Goal: Check status: Check status

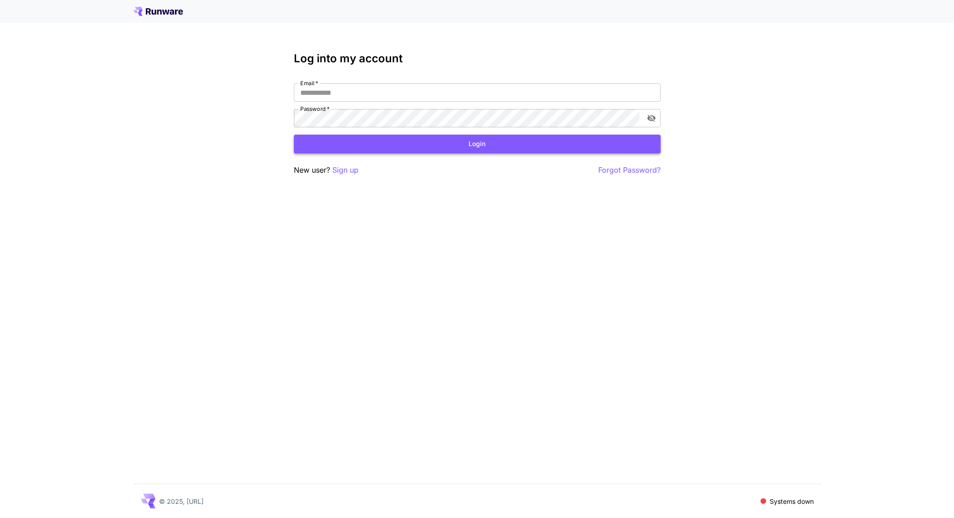
type input "**********"
click at [357, 141] on button "Login" at bounding box center [477, 144] width 367 height 19
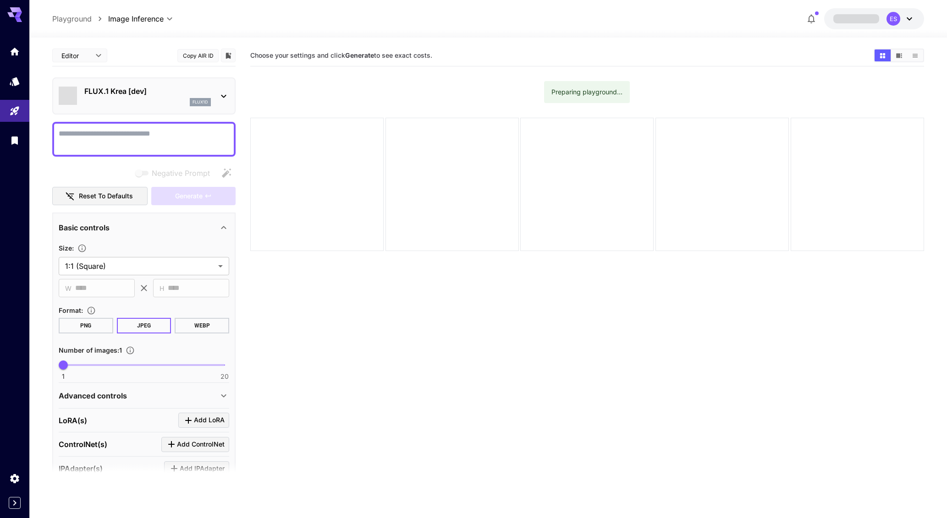
type input "*******"
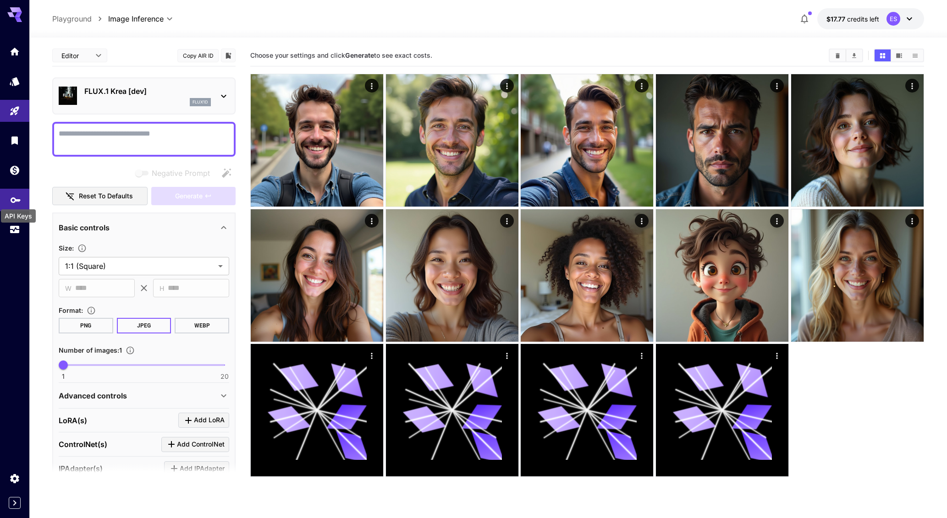
click at [11, 195] on icon "API Keys" at bounding box center [15, 197] width 11 height 11
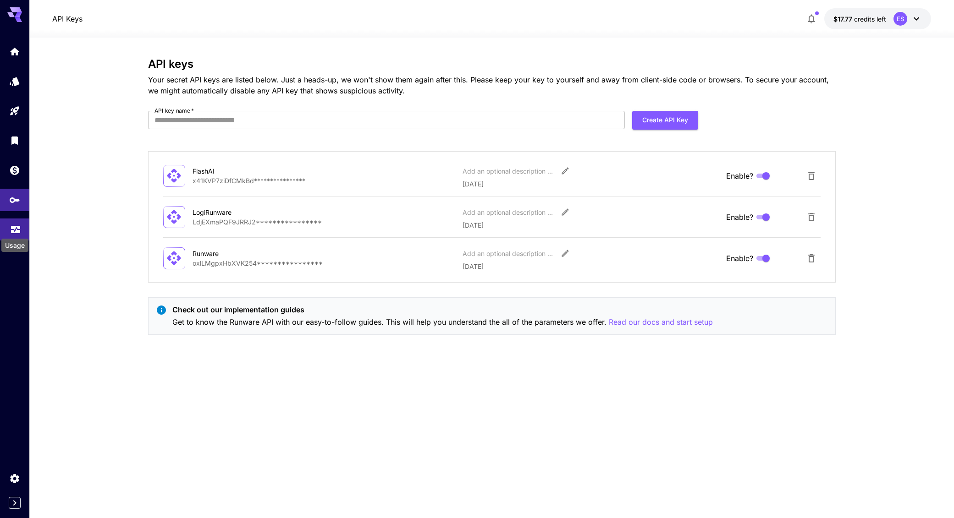
click at [16, 229] on icon "Usage" at bounding box center [15, 228] width 9 height 5
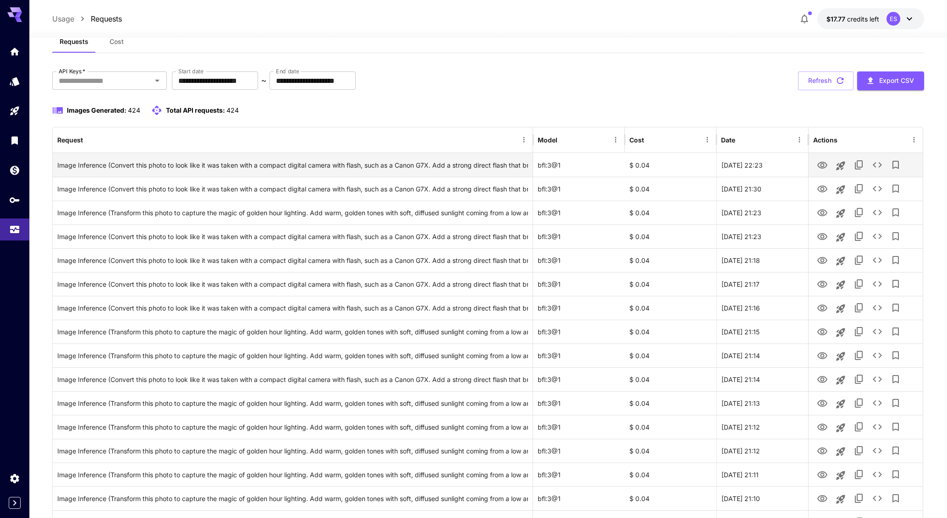
scroll to position [22, 0]
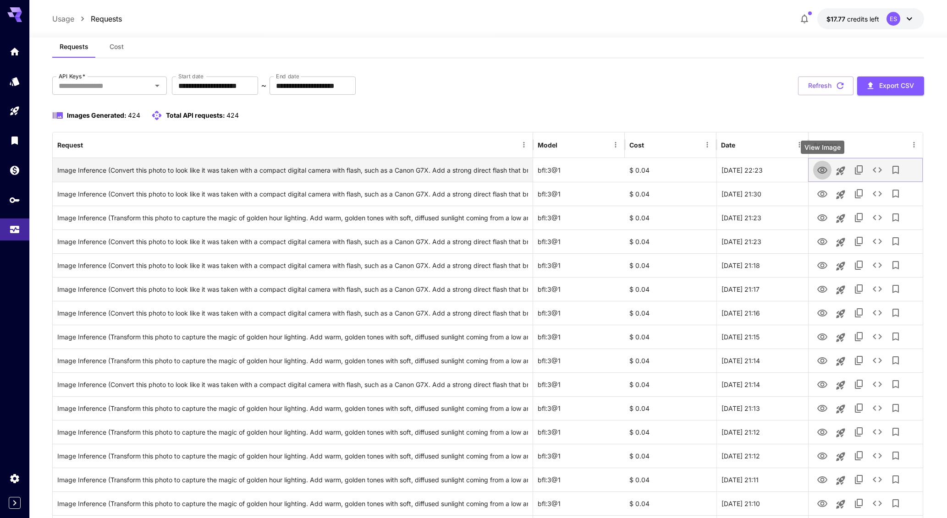
click at [825, 170] on icon "View Image" at bounding box center [822, 170] width 11 height 11
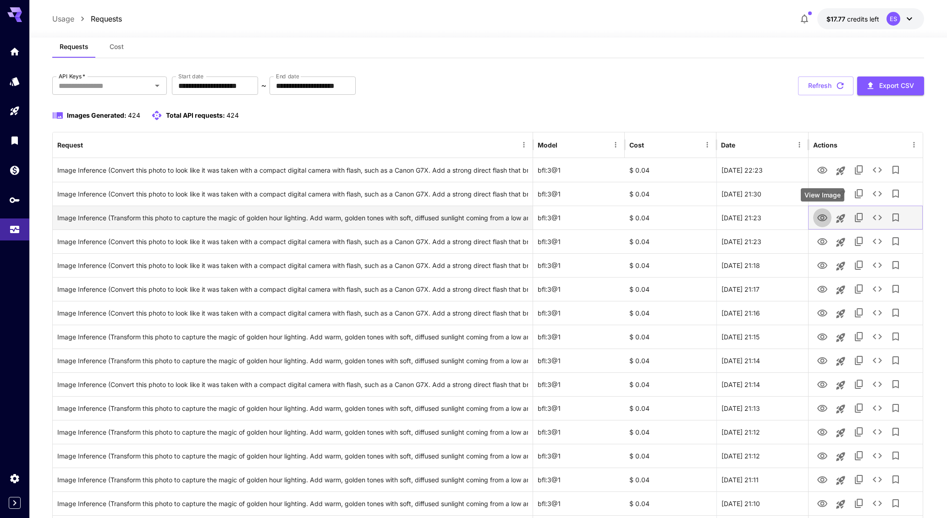
click at [823, 214] on icon "View Image" at bounding box center [822, 218] width 11 height 11
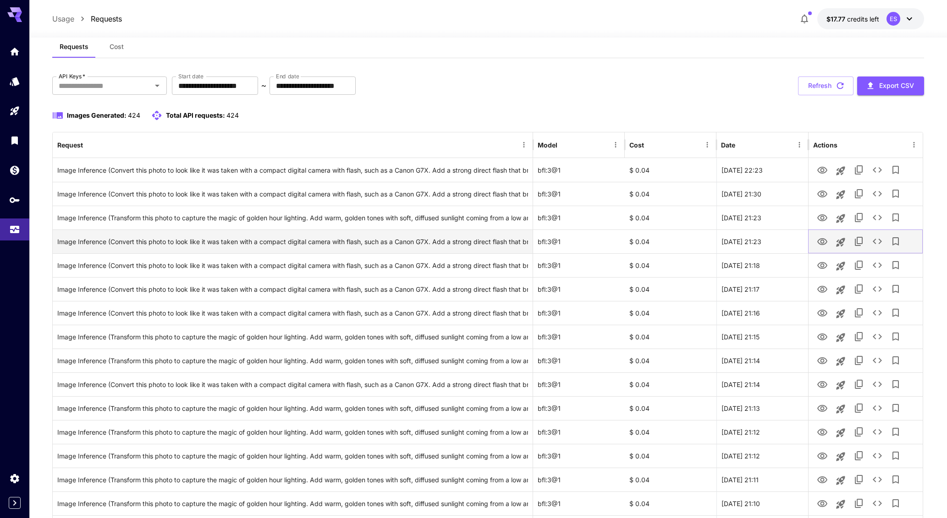
click at [823, 242] on icon "View Image" at bounding box center [822, 241] width 10 height 7
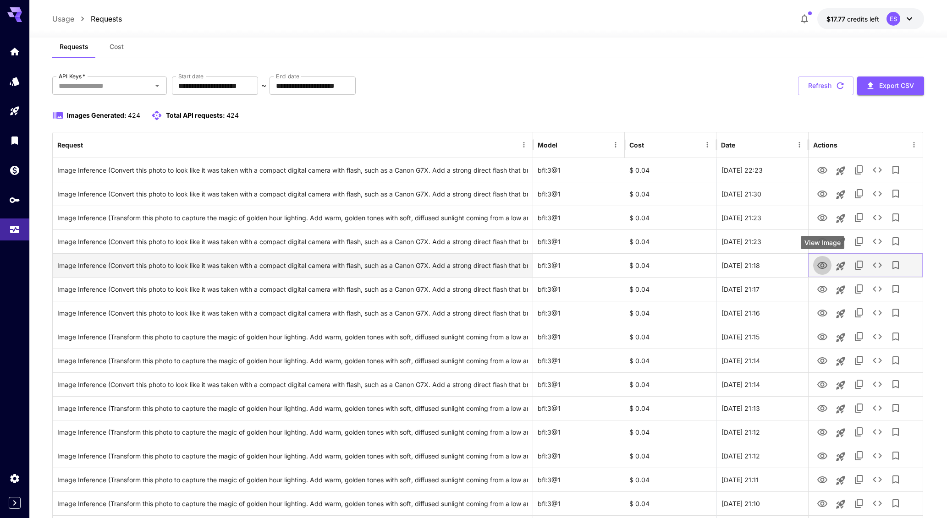
click at [827, 263] on icon "View Image" at bounding box center [822, 265] width 11 height 11
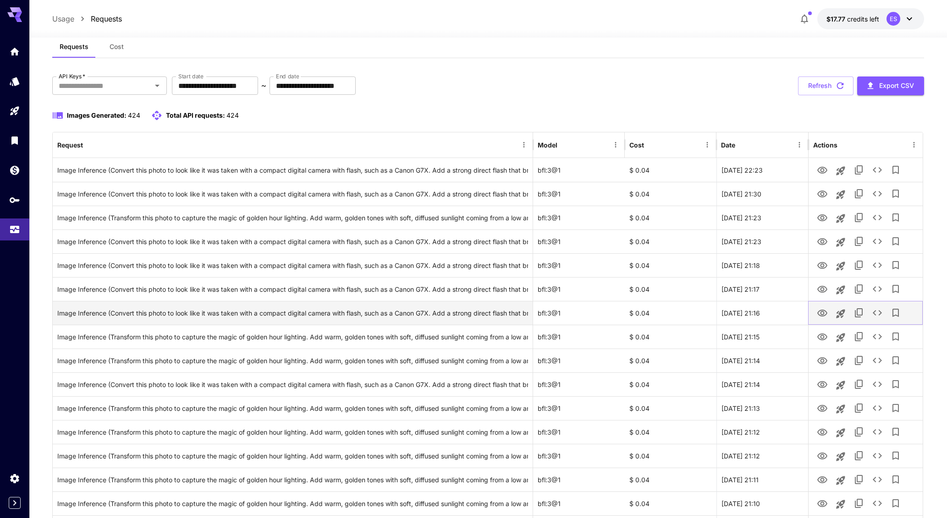
click at [825, 317] on icon "View Image" at bounding box center [822, 313] width 11 height 11
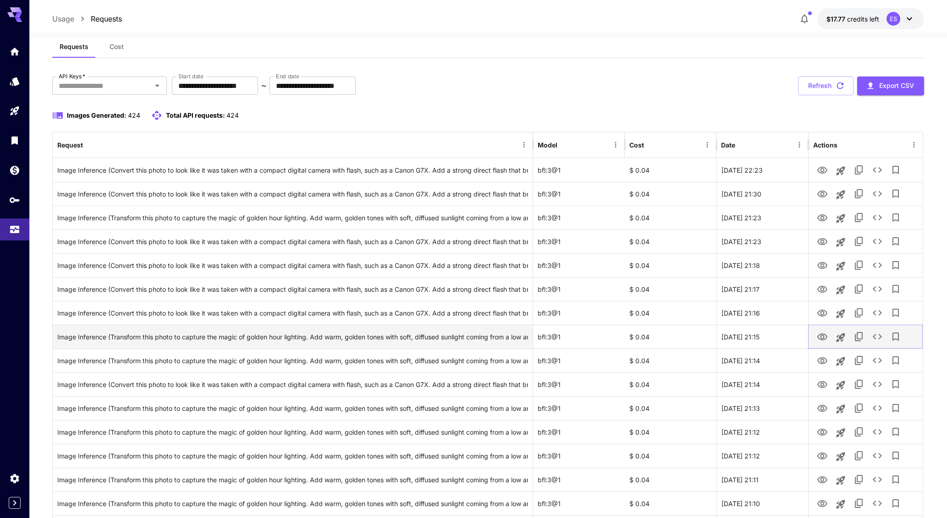
click at [821, 335] on icon "View Image" at bounding box center [822, 337] width 11 height 11
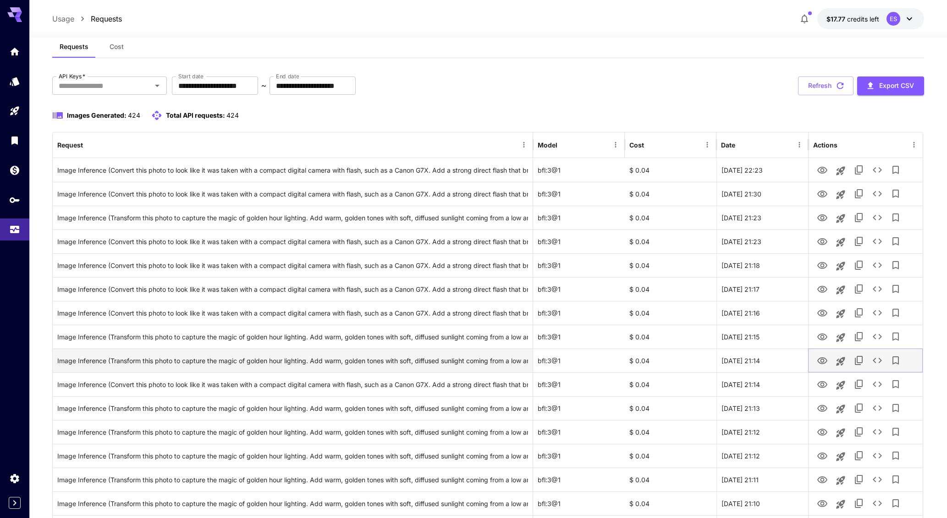
click at [821, 359] on icon "View Image" at bounding box center [822, 360] width 10 height 7
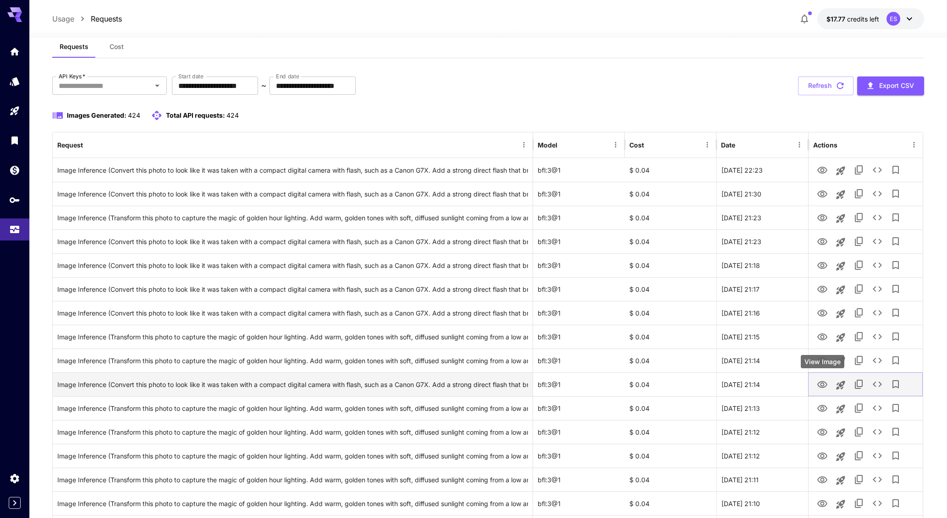
click at [821, 387] on icon "View Image" at bounding box center [822, 384] width 10 height 7
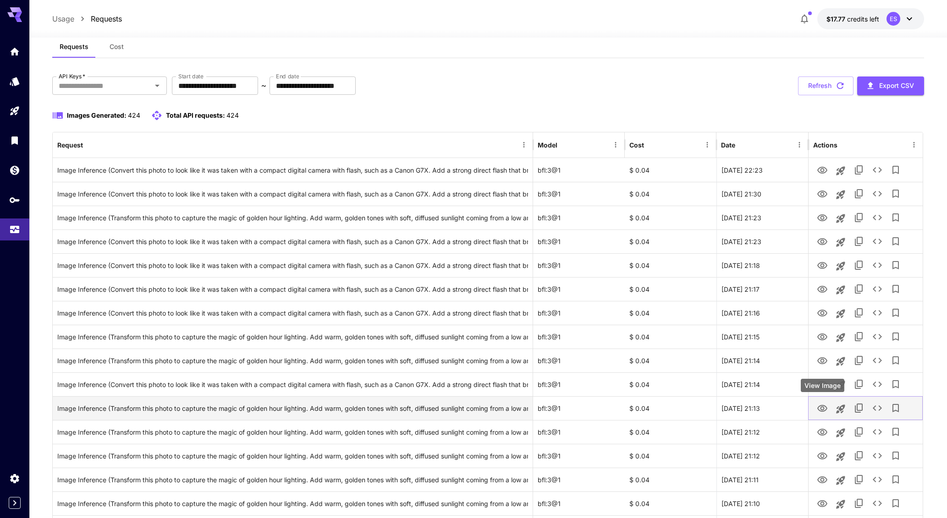
click at [818, 409] on icon "View Image" at bounding box center [822, 408] width 10 height 7
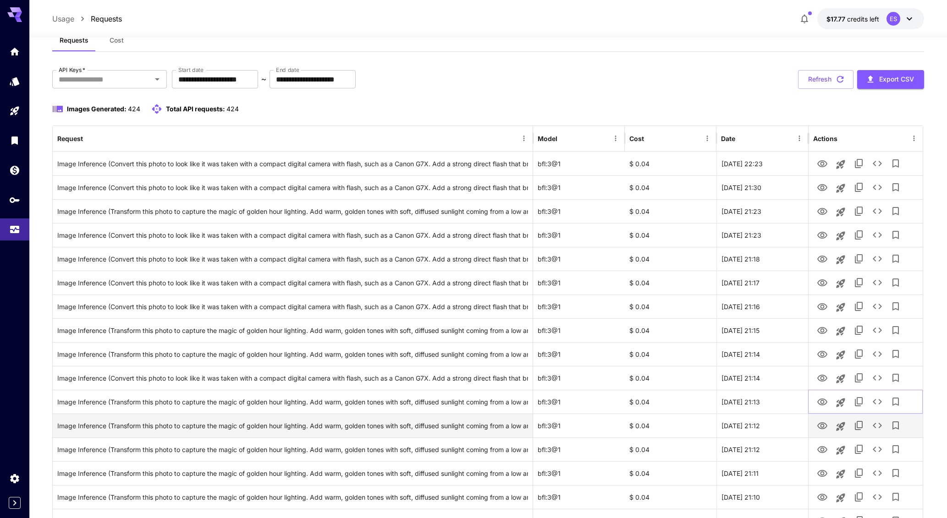
scroll to position [38, 0]
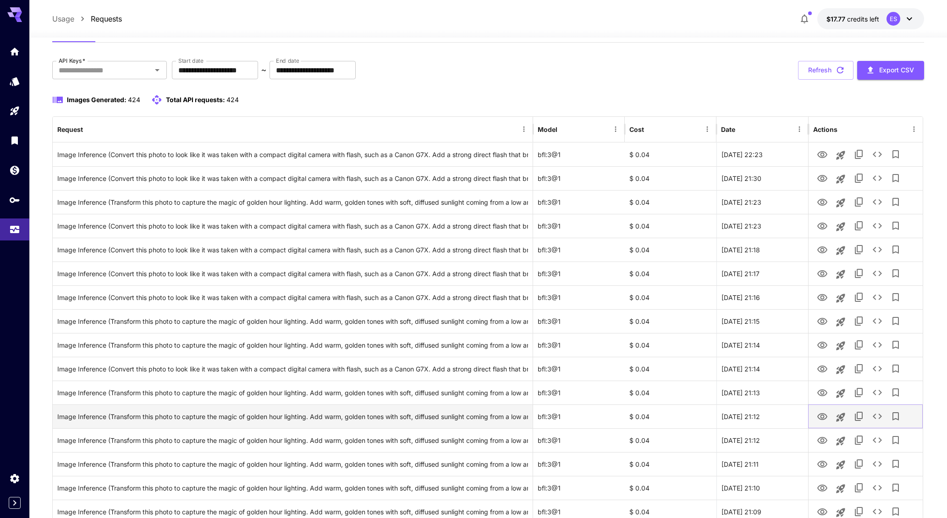
click at [822, 418] on icon "View Image" at bounding box center [822, 416] width 10 height 7
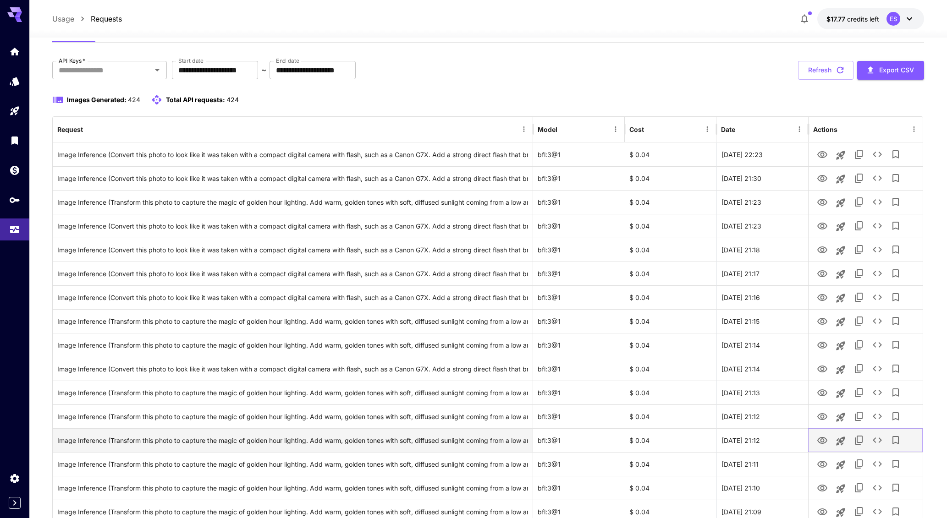
click at [822, 444] on icon "View Image" at bounding box center [822, 440] width 11 height 11
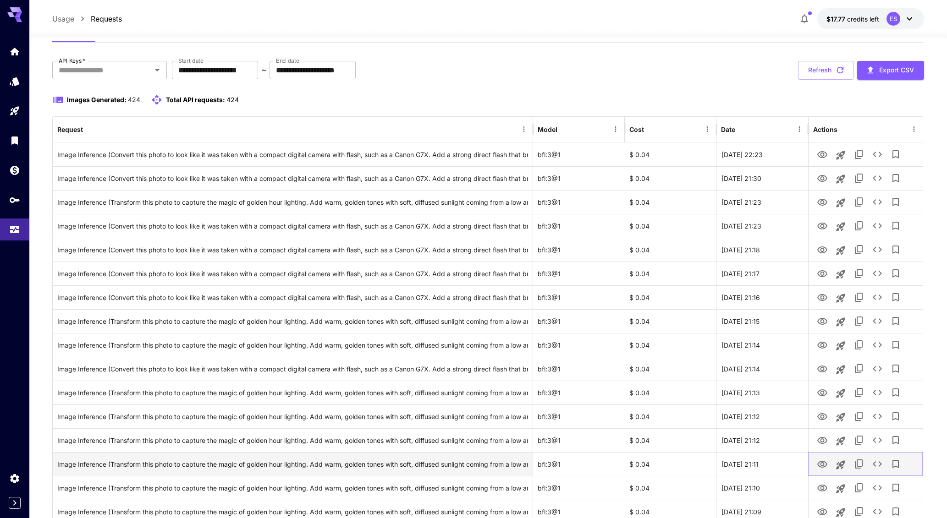
click at [823, 466] on icon "View Image" at bounding box center [822, 464] width 10 height 7
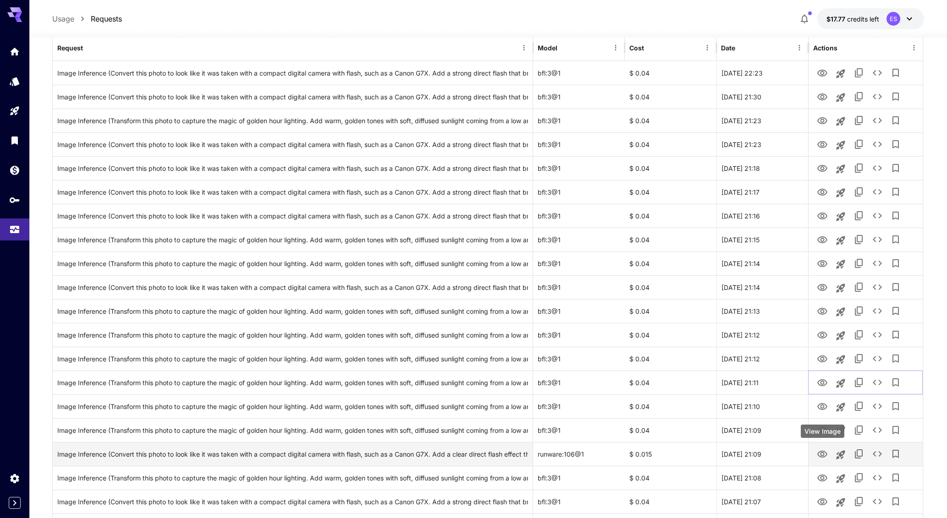
scroll to position [125, 0]
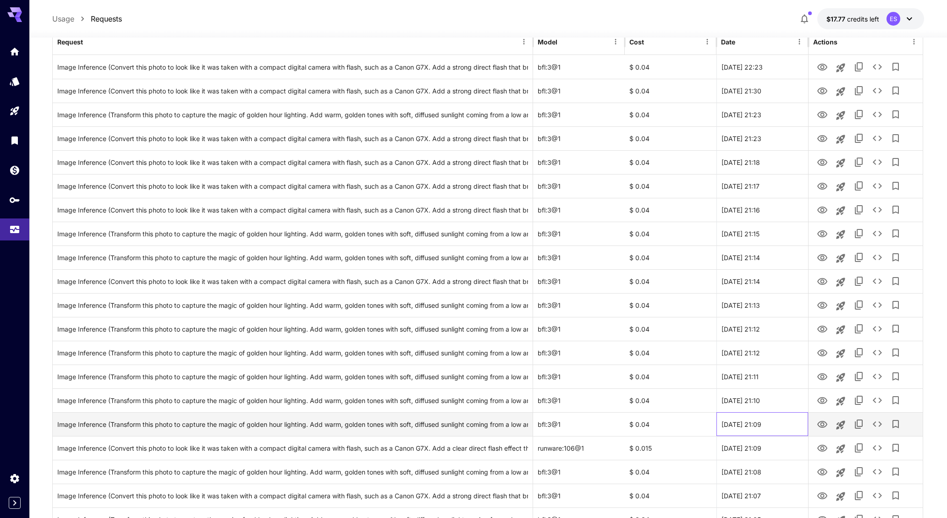
click at [759, 418] on div "[DATE] 21:09" at bounding box center [762, 424] width 92 height 24
click at [827, 423] on icon "View Image" at bounding box center [822, 424] width 11 height 11
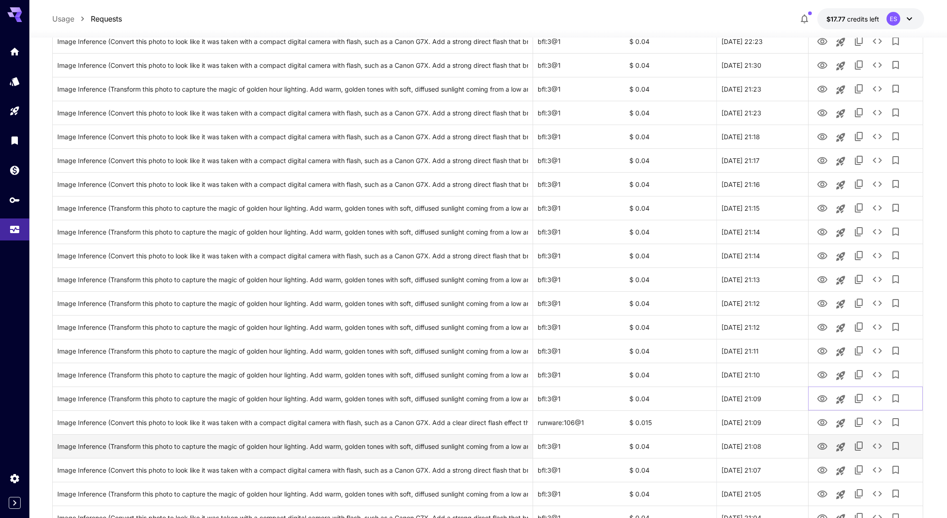
scroll to position [198, 0]
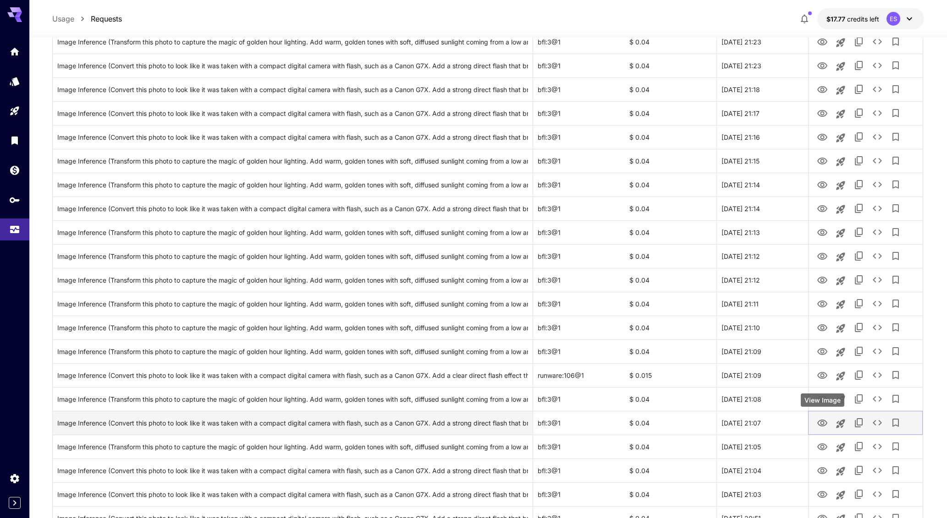
click at [825, 424] on icon "View Image" at bounding box center [822, 423] width 11 height 11
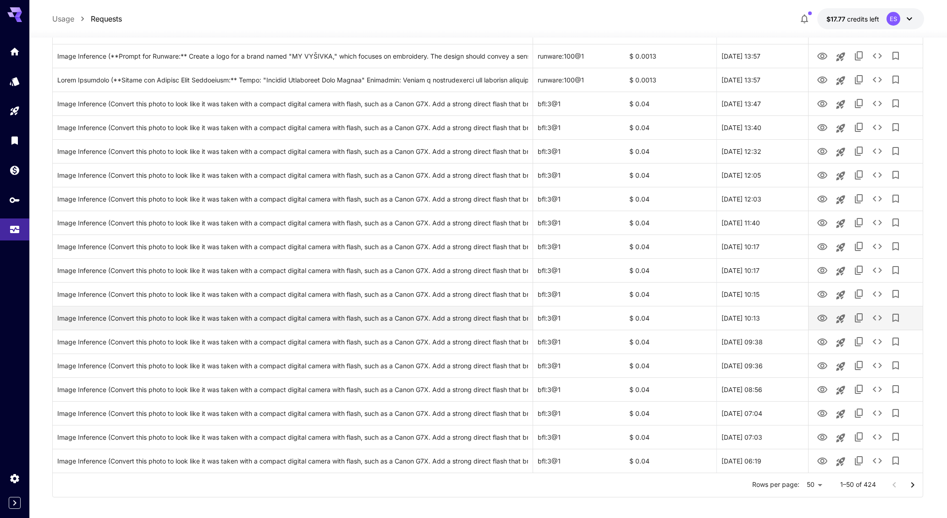
scroll to position [905, 0]
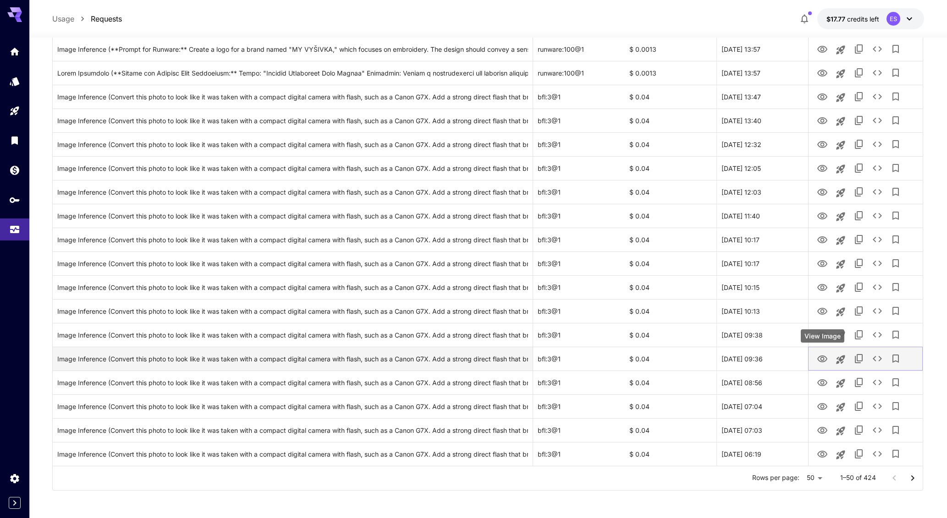
click at [827, 357] on icon "View Image" at bounding box center [822, 359] width 11 height 11
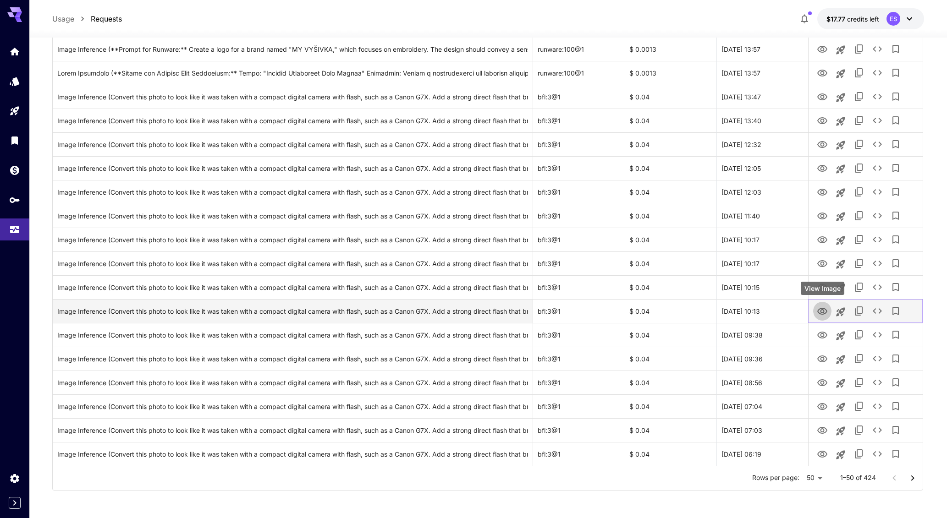
click at [825, 311] on icon "View Image" at bounding box center [822, 311] width 11 height 11
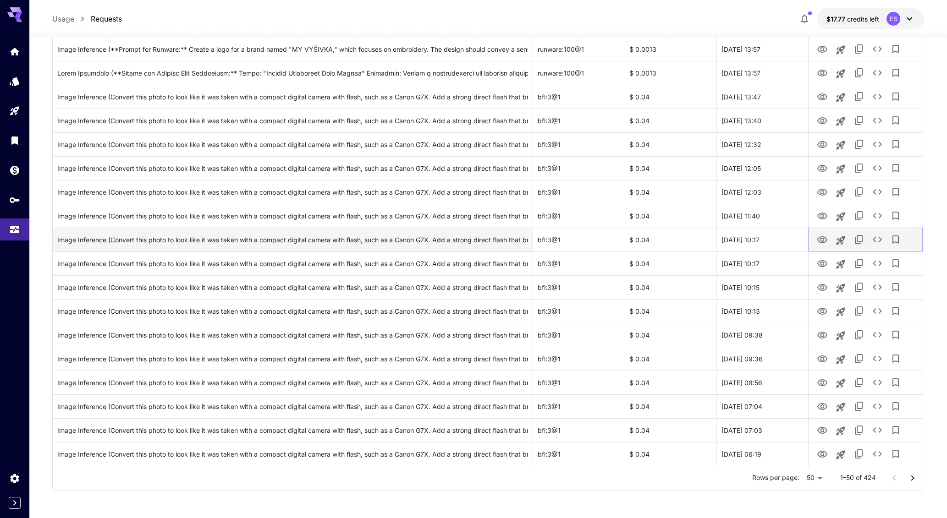
click at [823, 242] on icon "View Image" at bounding box center [822, 239] width 10 height 7
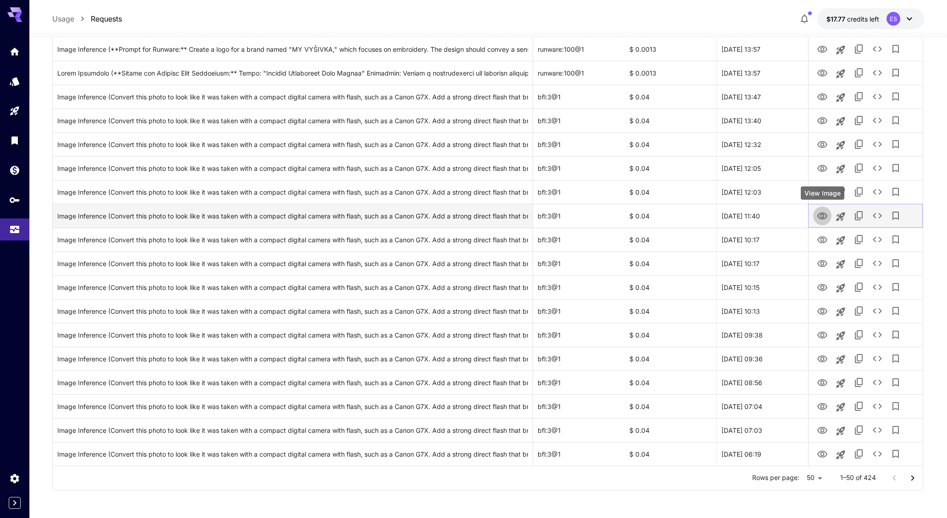
click at [823, 214] on icon "View Image" at bounding box center [822, 216] width 11 height 11
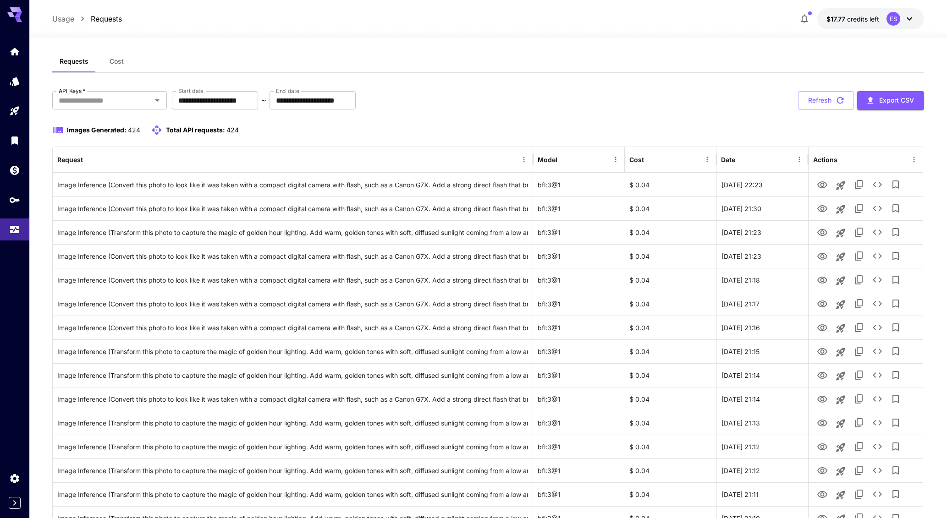
scroll to position [0, 0]
